Goal: Navigation & Orientation: Find specific page/section

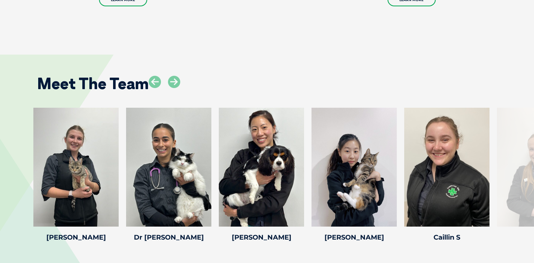
scroll to position [946, 0]
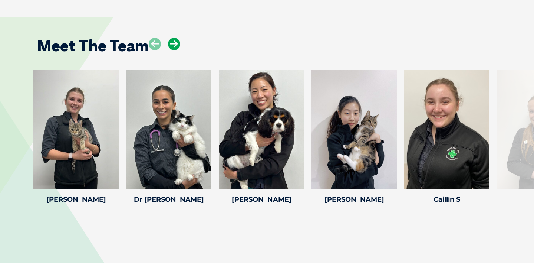
click at [176, 43] on icon at bounding box center [174, 44] width 12 height 12
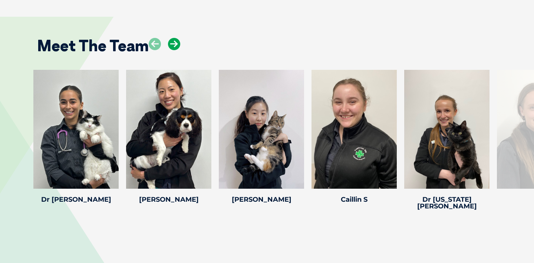
click at [176, 43] on icon at bounding box center [174, 44] width 12 height 12
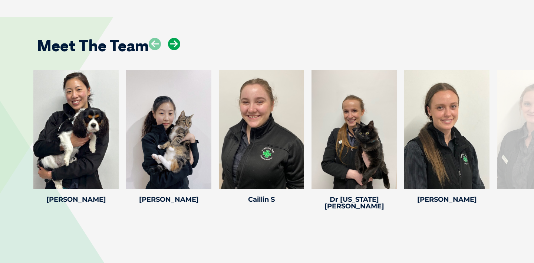
click at [176, 43] on icon at bounding box center [174, 44] width 12 height 12
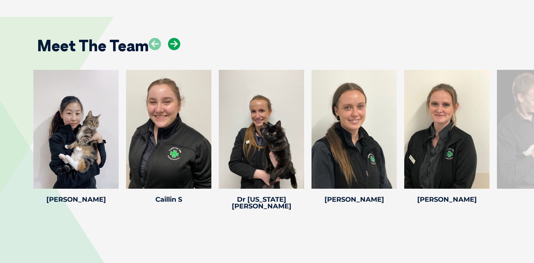
click at [176, 43] on icon at bounding box center [174, 44] width 12 height 12
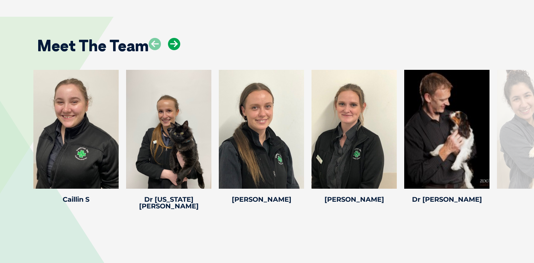
click at [176, 43] on icon at bounding box center [174, 44] width 12 height 12
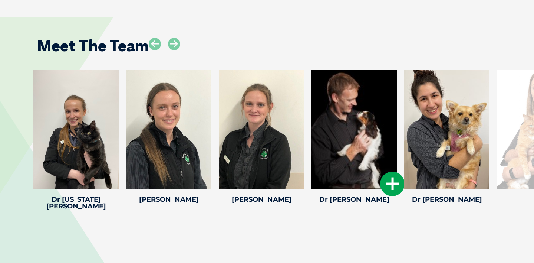
click at [363, 128] on div at bounding box center [354, 129] width 85 height 119
click at [387, 183] on icon at bounding box center [392, 183] width 24 height 24
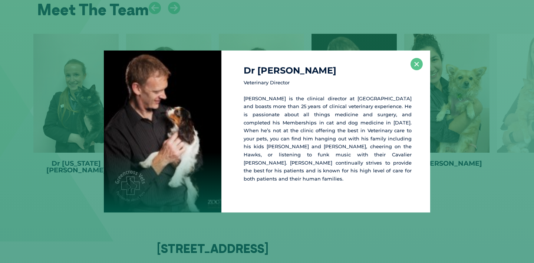
scroll to position [984, 0]
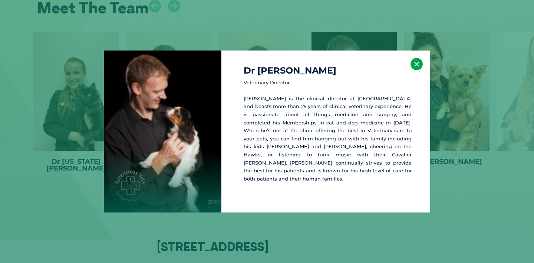
click at [418, 67] on button "×" at bounding box center [417, 64] width 12 height 12
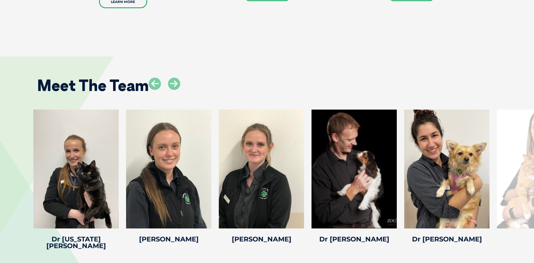
scroll to position [906, 0]
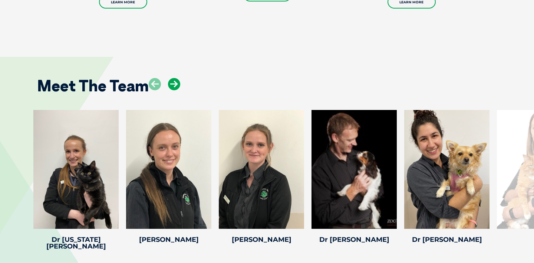
click at [170, 83] on icon at bounding box center [174, 84] width 12 height 12
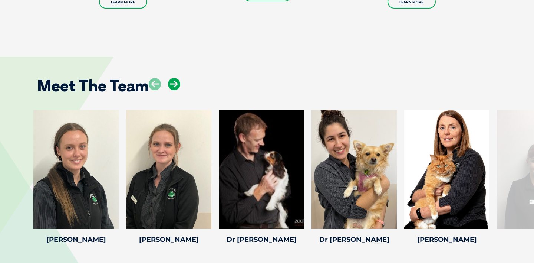
click at [170, 83] on icon at bounding box center [174, 84] width 12 height 12
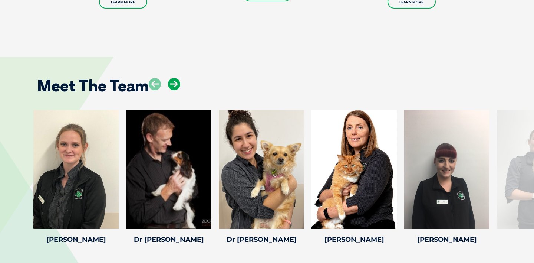
click at [170, 83] on icon at bounding box center [174, 84] width 12 height 12
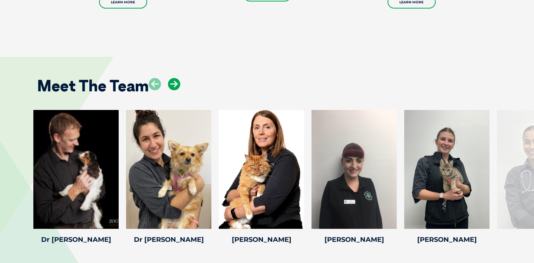
click at [170, 83] on icon at bounding box center [174, 84] width 12 height 12
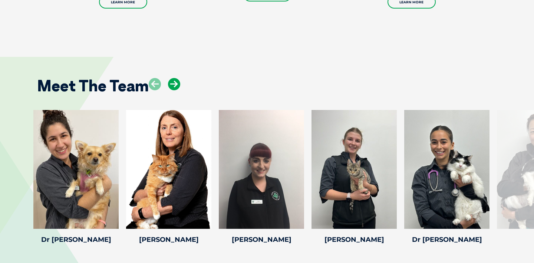
click at [170, 83] on icon at bounding box center [174, 84] width 12 height 12
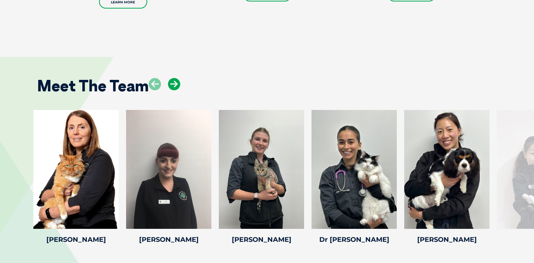
click at [176, 81] on icon at bounding box center [174, 84] width 12 height 12
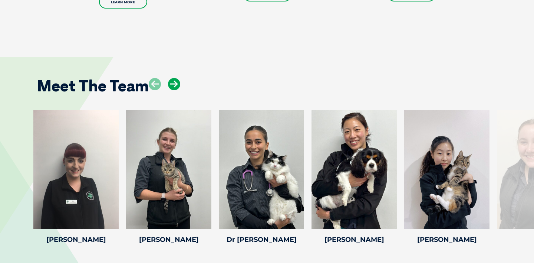
click at [176, 81] on icon at bounding box center [174, 84] width 12 height 12
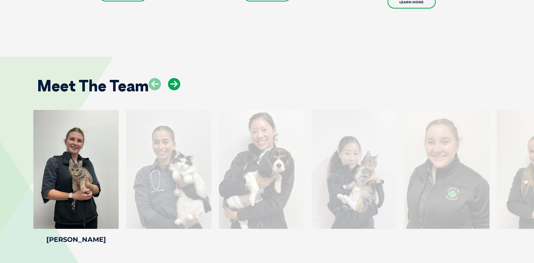
click at [176, 81] on icon at bounding box center [174, 84] width 12 height 12
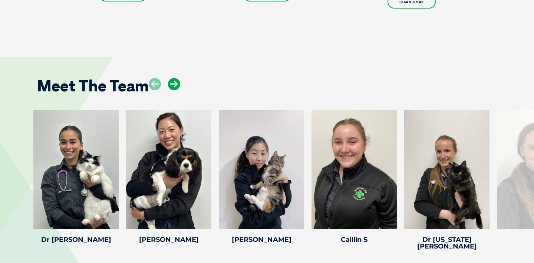
click at [176, 81] on icon at bounding box center [174, 84] width 12 height 12
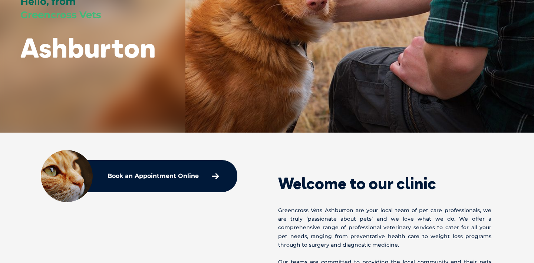
scroll to position [0, 0]
